Goal: Task Accomplishment & Management: Use online tool/utility

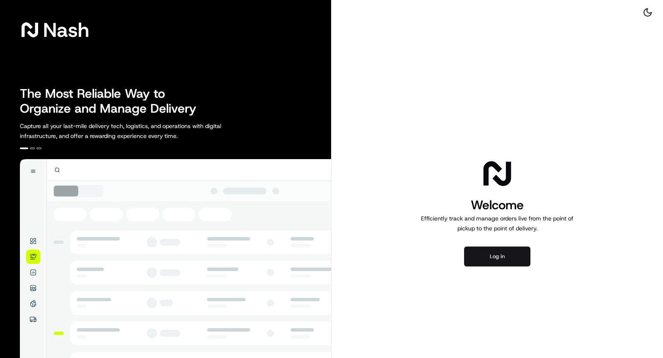
click at [494, 249] on button "Log in" at bounding box center [497, 257] width 66 height 20
